Goal: Transaction & Acquisition: Subscribe to service/newsletter

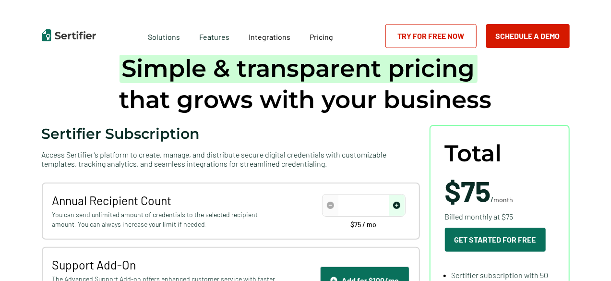
type input "50"
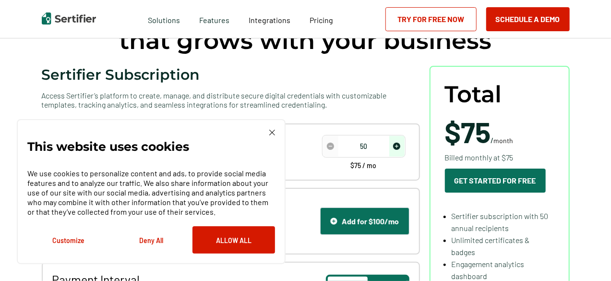
scroll to position [96, 0]
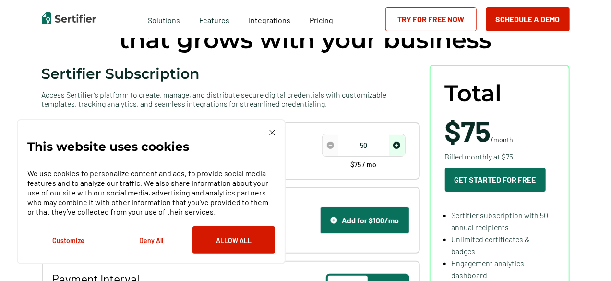
click at [71, 242] on button "Customize" at bounding box center [68, 239] width 83 height 27
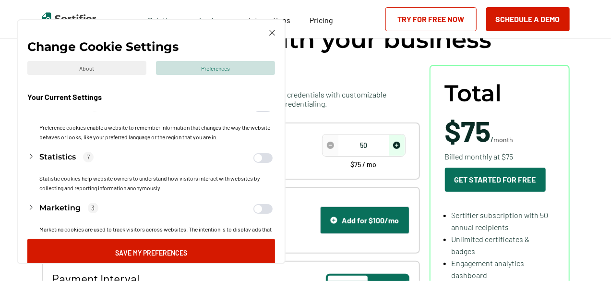
scroll to position [103, 0]
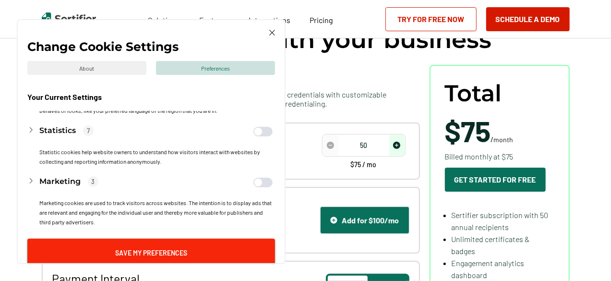
click at [189, 247] on button "Save My Preferences" at bounding box center [151, 252] width 248 height 27
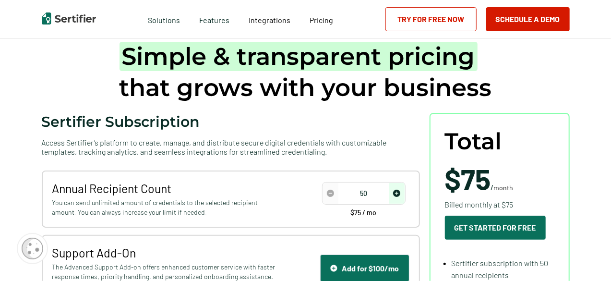
scroll to position [0, 0]
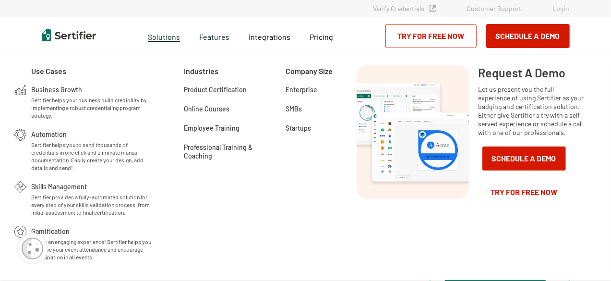
click at [172, 38] on span "Solutions" at bounding box center [164, 36] width 32 height 12
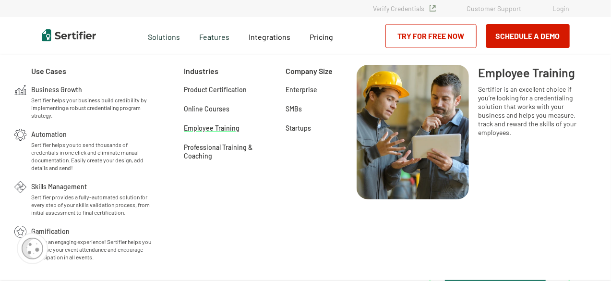
click at [204, 131] on span "Employee Training" at bounding box center [212, 127] width 56 height 10
click at [161, 31] on span "Solutions" at bounding box center [164, 36] width 32 height 12
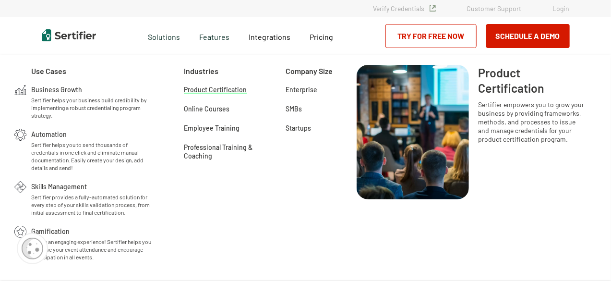
click at [199, 94] on span "Product Certification" at bounding box center [215, 89] width 63 height 10
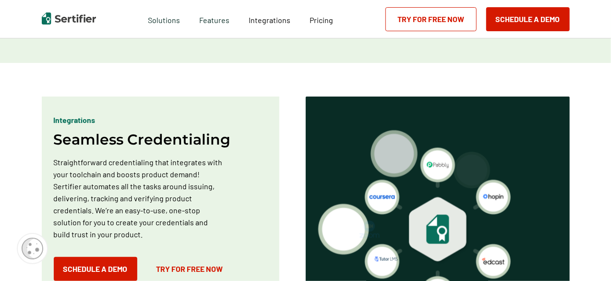
scroll to position [624, 0]
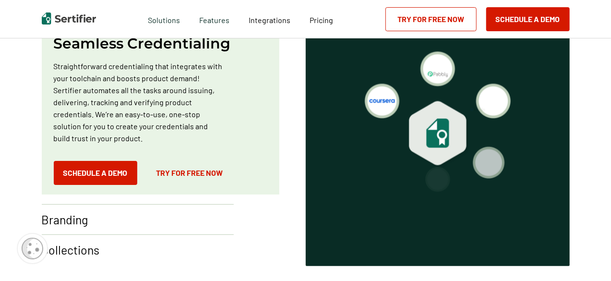
click at [179, 174] on link "Try for Free Now" at bounding box center [190, 173] width 86 height 24
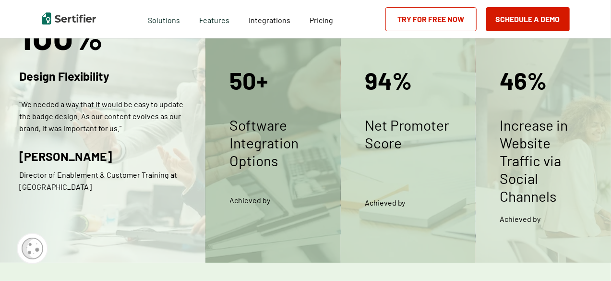
scroll to position [928, 0]
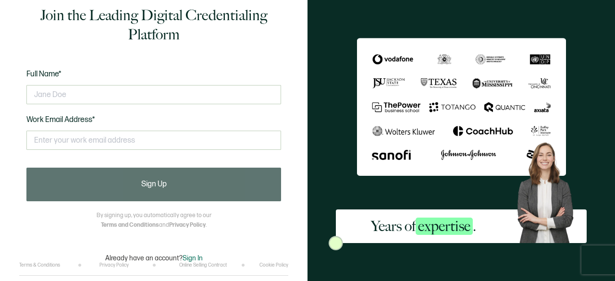
scroll to position [16, 0]
